Goal: Navigation & Orientation: Understand site structure

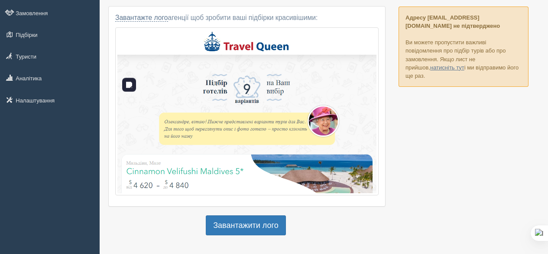
scroll to position [66, 0]
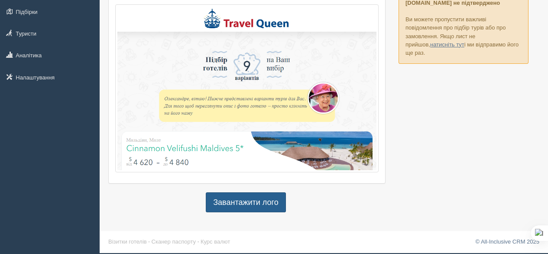
click at [258, 199] on link "Завантажити лого" at bounding box center [246, 202] width 80 height 20
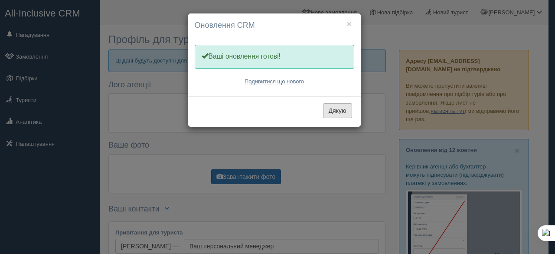
click at [333, 107] on button "Дякую" at bounding box center [337, 110] width 29 height 15
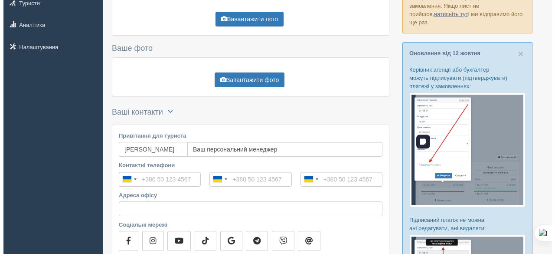
scroll to position [53, 0]
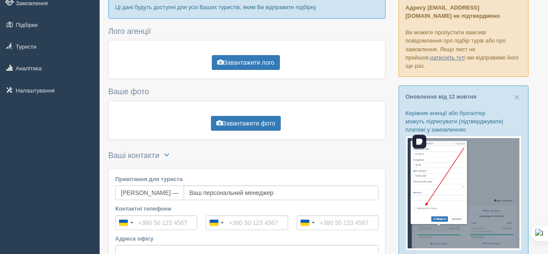
click at [454, 176] on img at bounding box center [464, 193] width 116 height 114
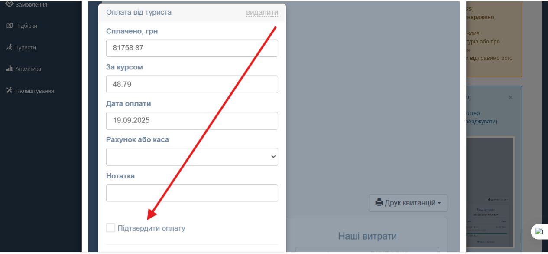
scroll to position [0, 0]
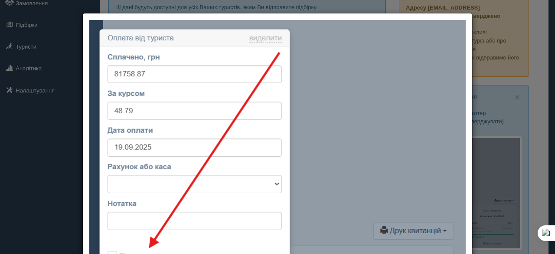
click at [544, 72] on div at bounding box center [277, 127] width 555 height 254
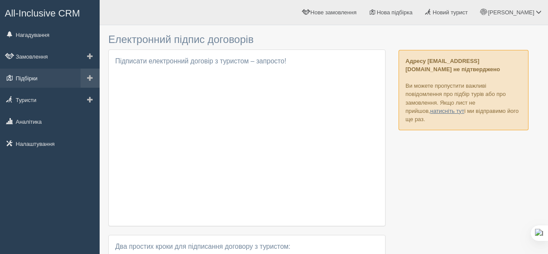
click at [37, 78] on link "Підбірки" at bounding box center [50, 77] width 100 height 19
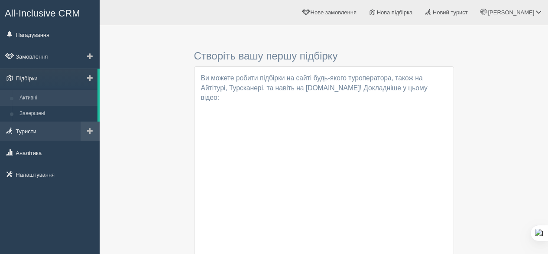
click at [31, 131] on link "Туристи" at bounding box center [50, 130] width 100 height 19
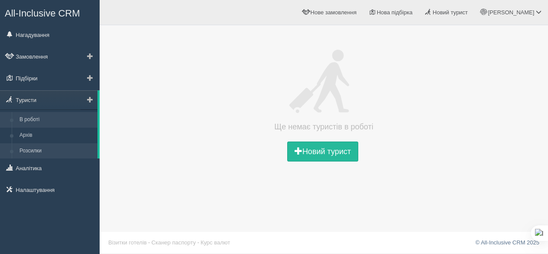
click at [54, 154] on link "Розсилки" at bounding box center [57, 151] width 82 height 16
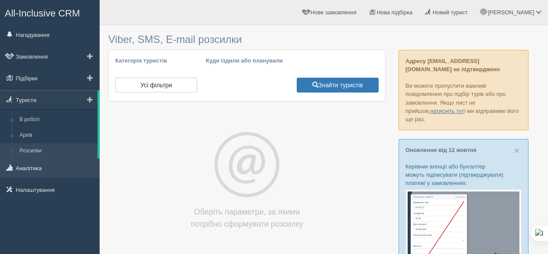
click at [36, 170] on link "Аналітика" at bounding box center [50, 167] width 100 height 19
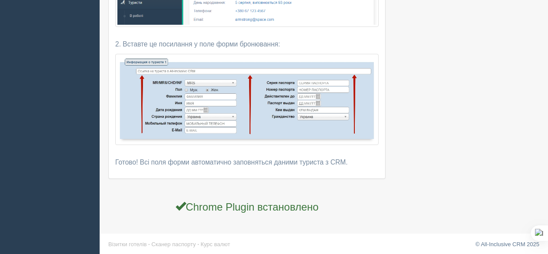
scroll to position [176, 0]
